Goal: Use online tool/utility: Utilize a website feature to perform a specific function

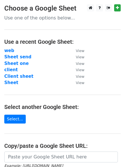
scroll to position [54, 0]
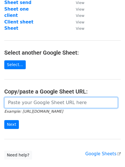
click at [22, 101] on input "url" at bounding box center [61, 102] width 114 height 11
paste input "https://docs.google.com/spreadsheets/d/19W_6312ZGMYO600oz5hJTUfina8EC_Cg72_jTUa…"
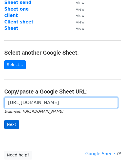
type input "[URL][DOMAIN_NAME]"
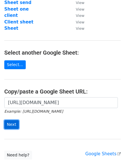
click at [10, 125] on input "Next" at bounding box center [11, 124] width 15 height 9
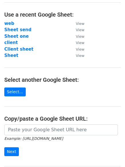
scroll to position [28, 0]
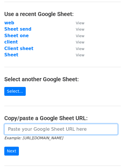
click at [22, 129] on input "url" at bounding box center [61, 129] width 114 height 11
paste input "[URL][DOMAIN_NAME]"
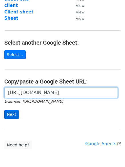
scroll to position [65, 0]
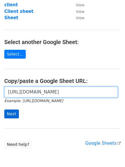
type input "[URL][DOMAIN_NAME]"
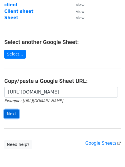
click at [13, 116] on input "Next" at bounding box center [11, 114] width 15 height 9
